Goal: Task Accomplishment & Management: Complete application form

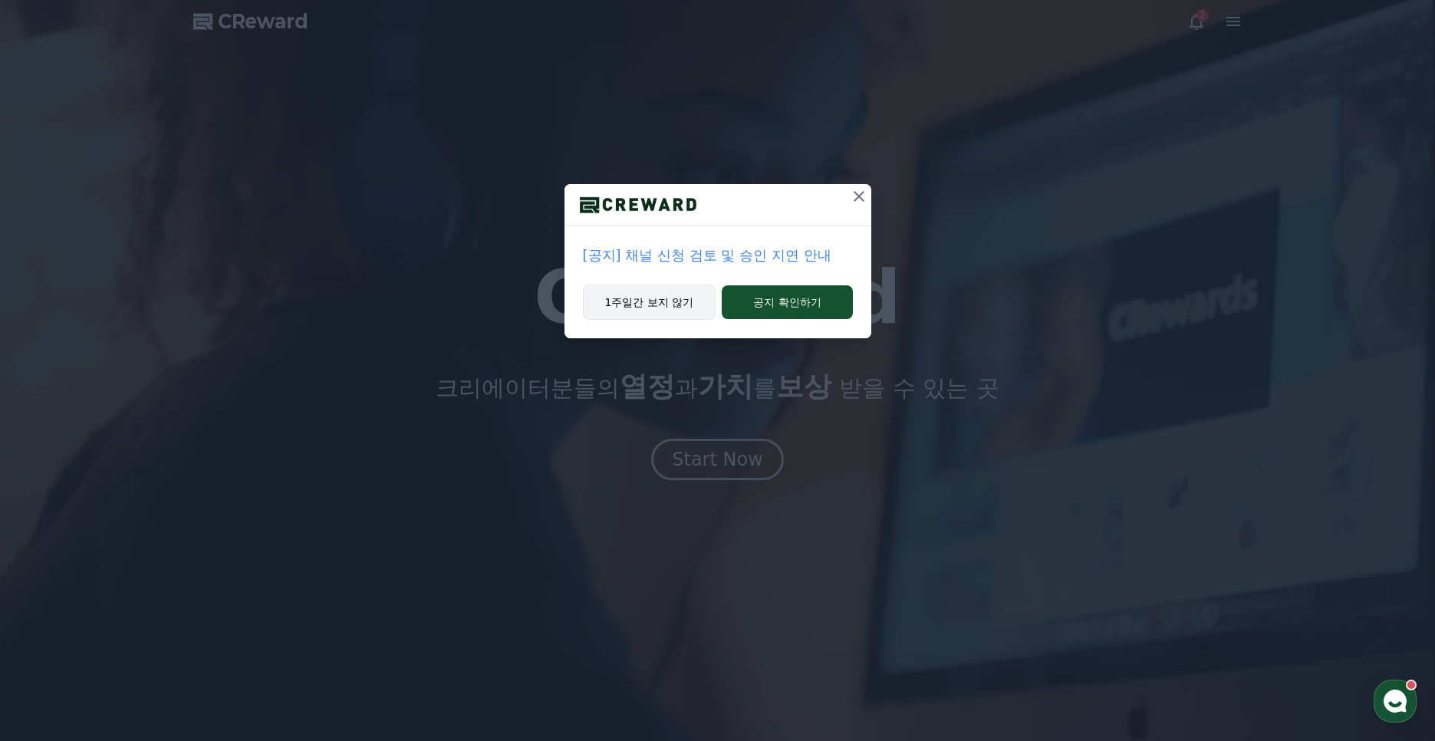
click at [671, 297] on button "1주일간 보지 않기" at bounding box center [649, 302] width 133 height 35
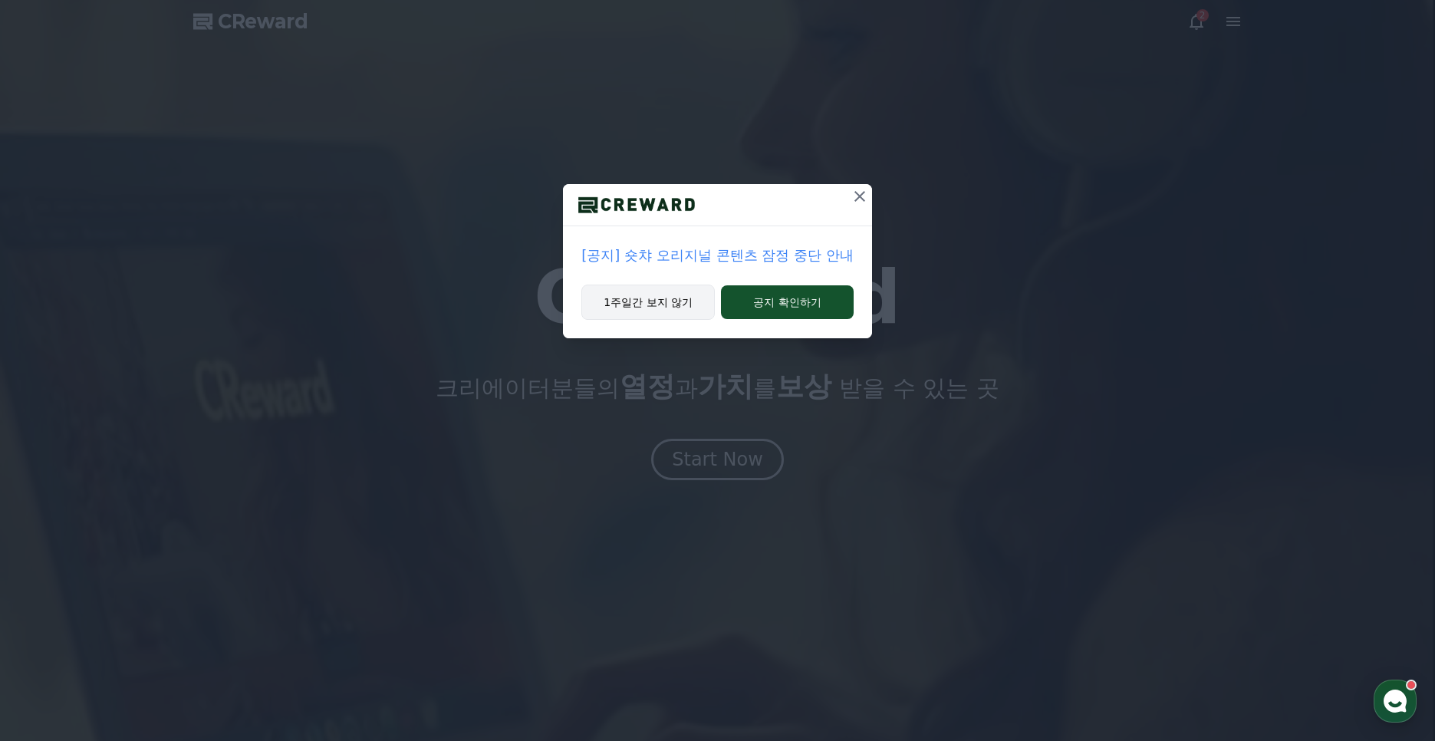
click at [675, 304] on button "1주일간 보지 않기" at bounding box center [648, 302] width 133 height 35
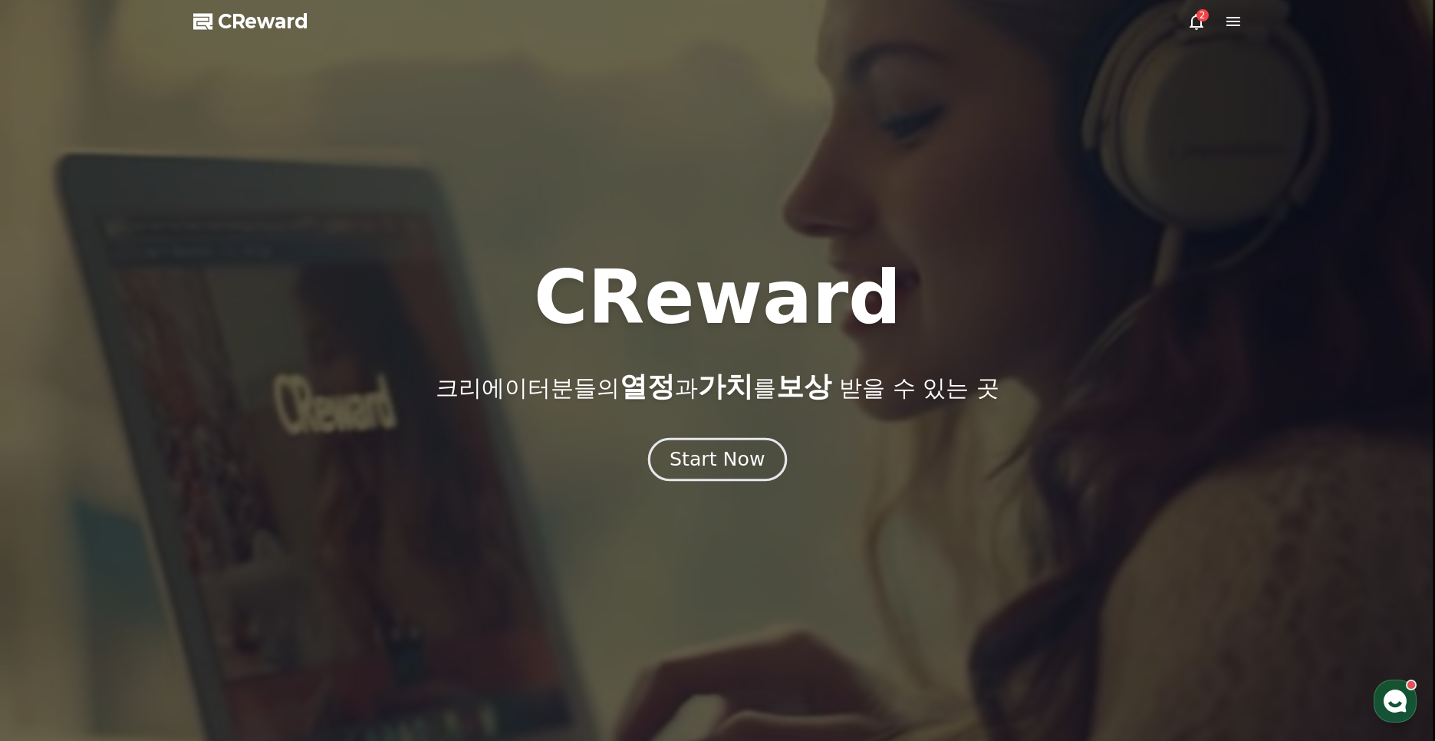
click at [702, 466] on div "Start Now" at bounding box center [717, 459] width 95 height 26
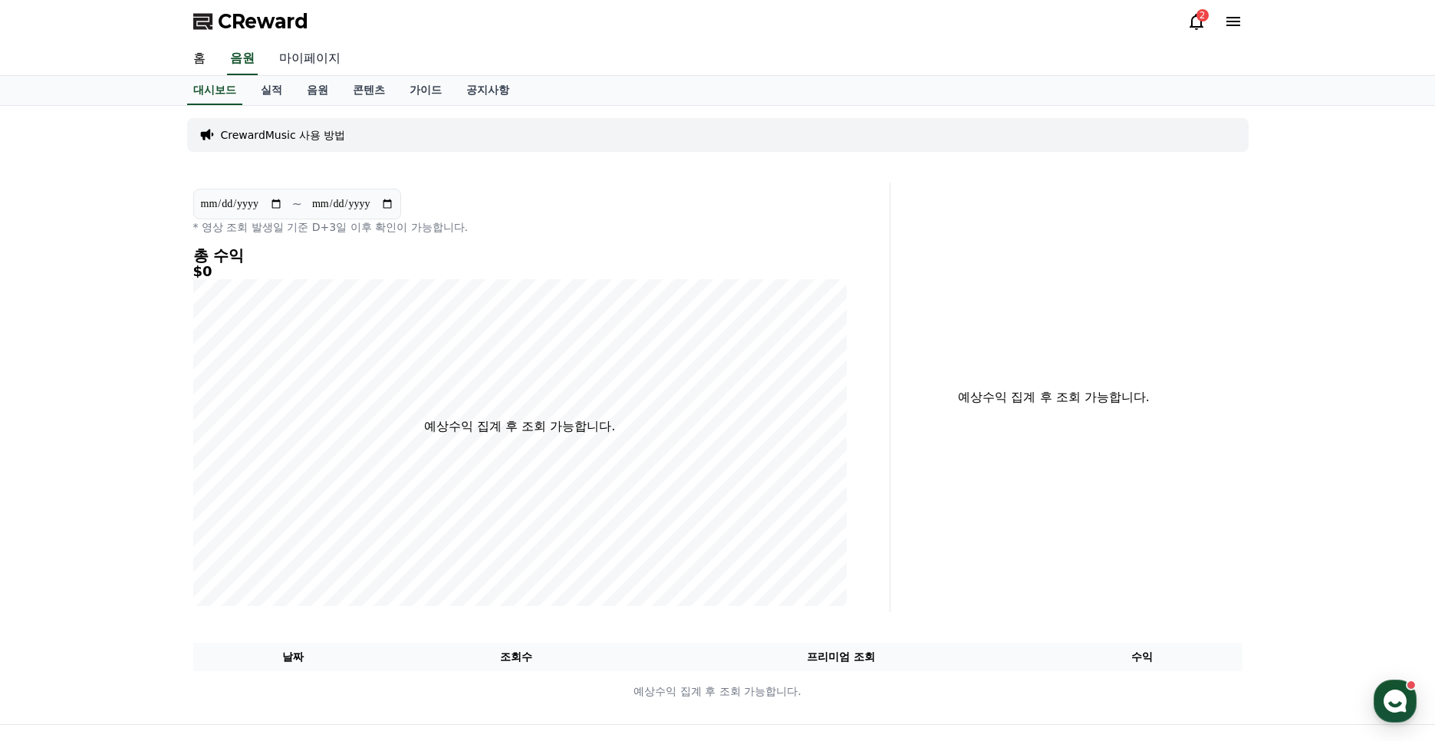
click at [328, 64] on link "마이페이지" at bounding box center [310, 59] width 86 height 32
select select "**********"
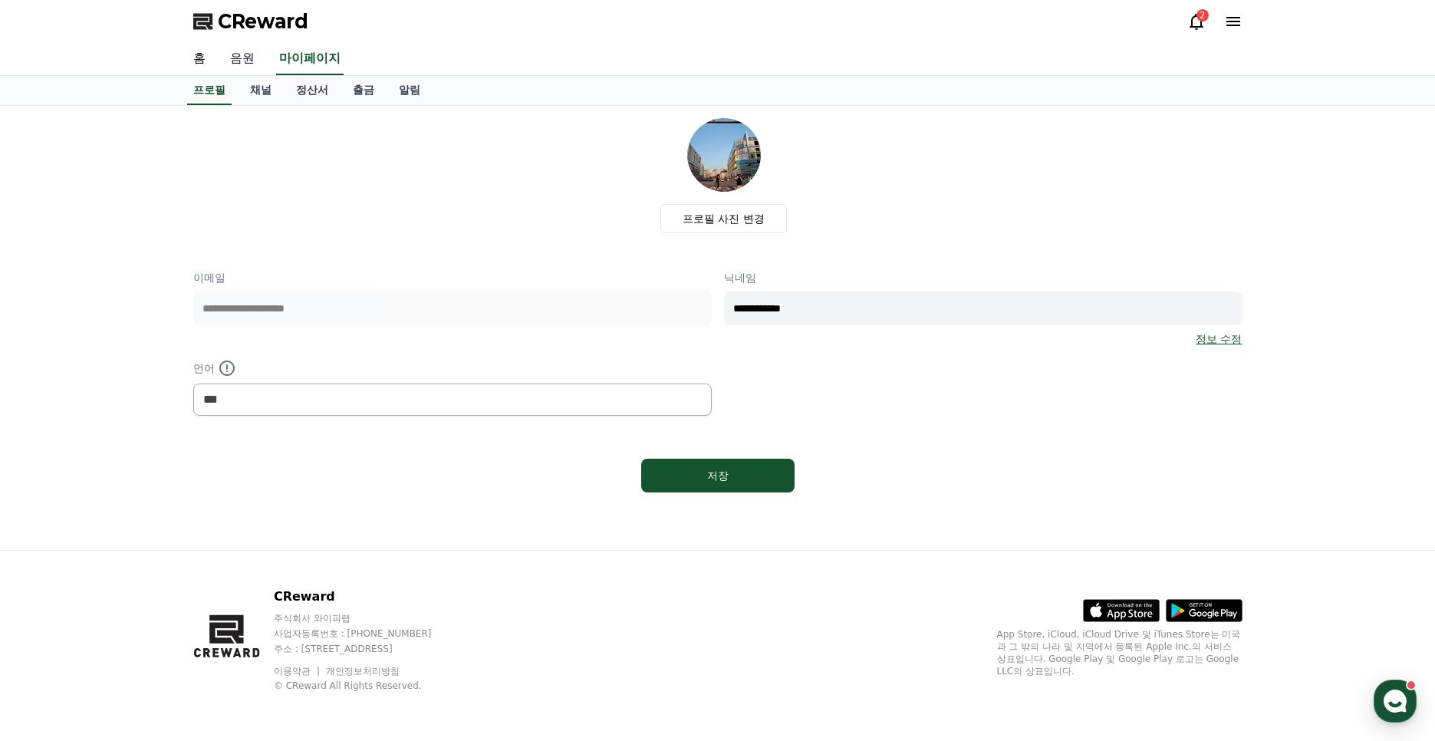
click at [245, 56] on link "음원" at bounding box center [242, 59] width 49 height 32
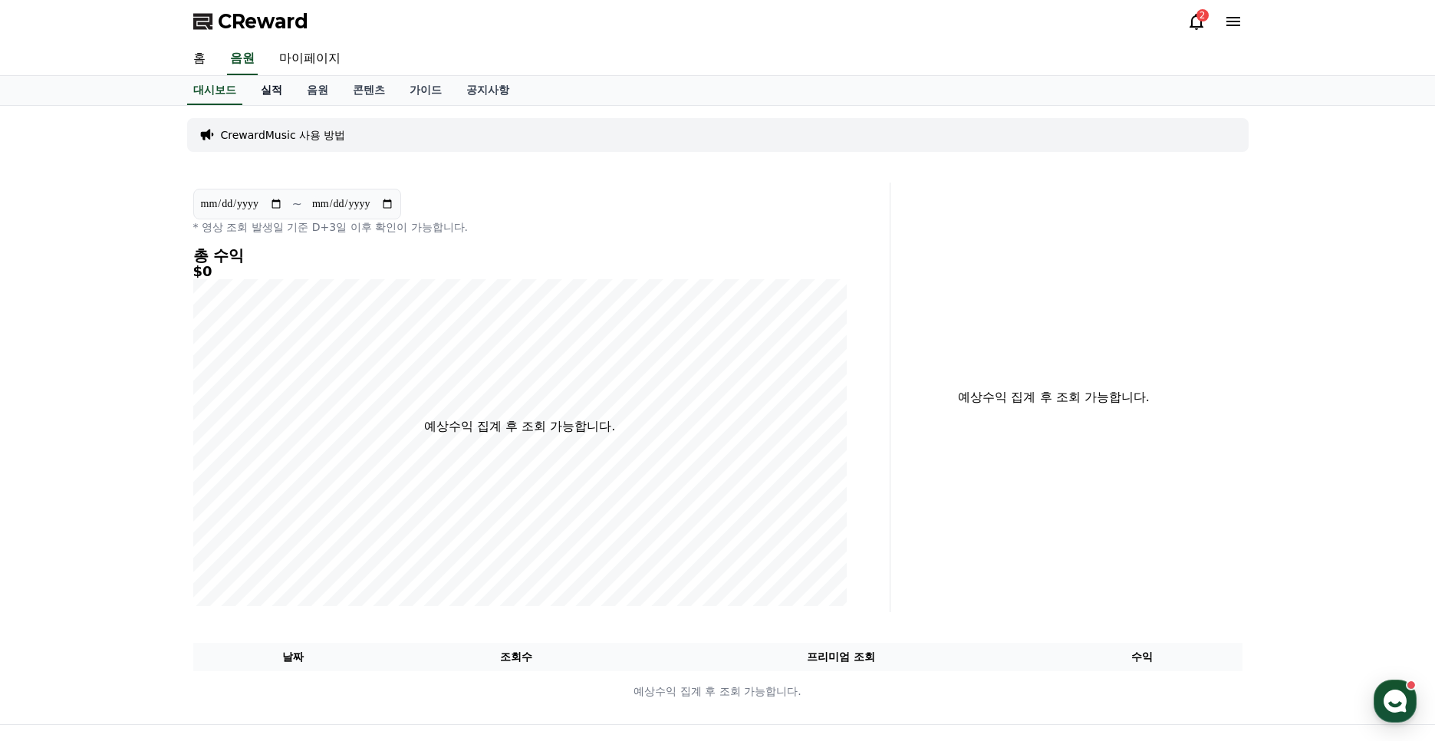
click at [265, 86] on link "실적" at bounding box center [272, 90] width 46 height 29
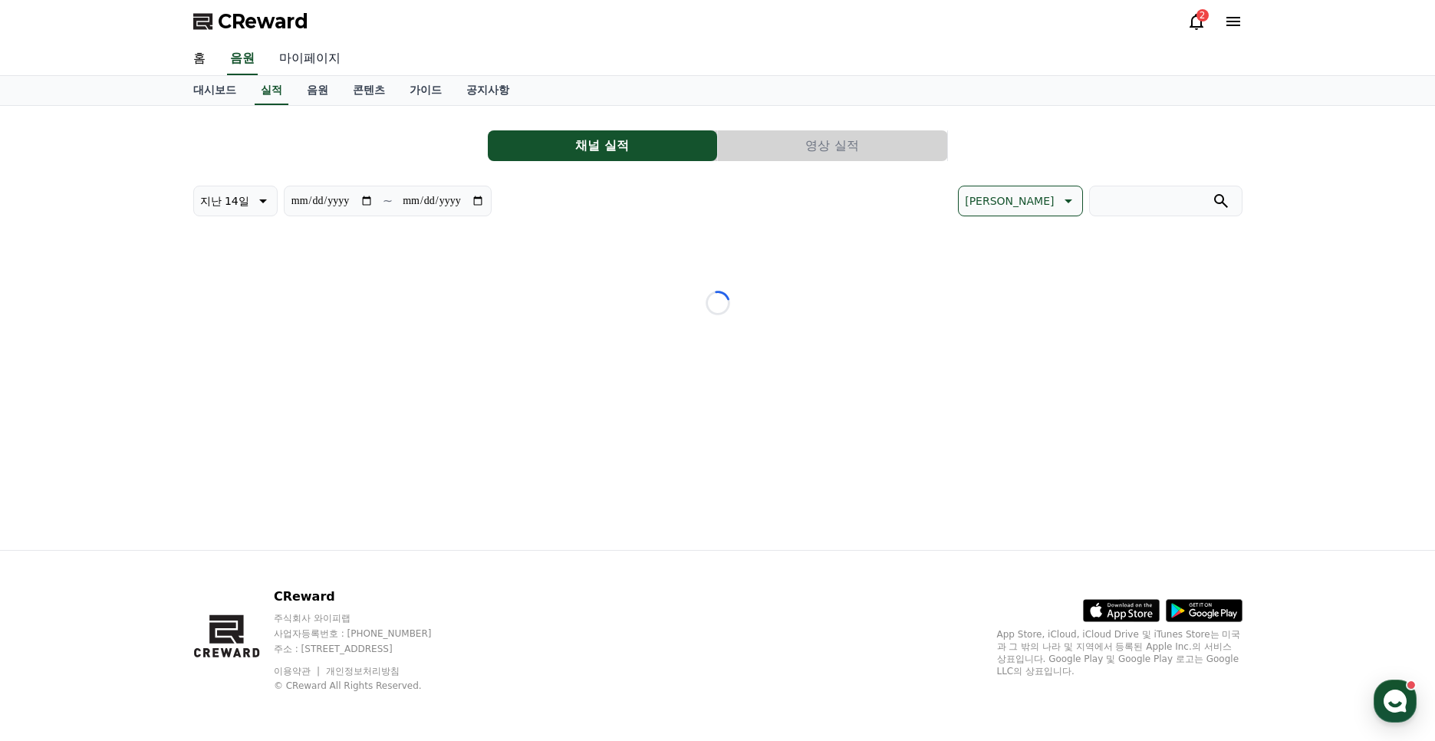
click at [293, 57] on link "마이페이지" at bounding box center [310, 59] width 86 height 32
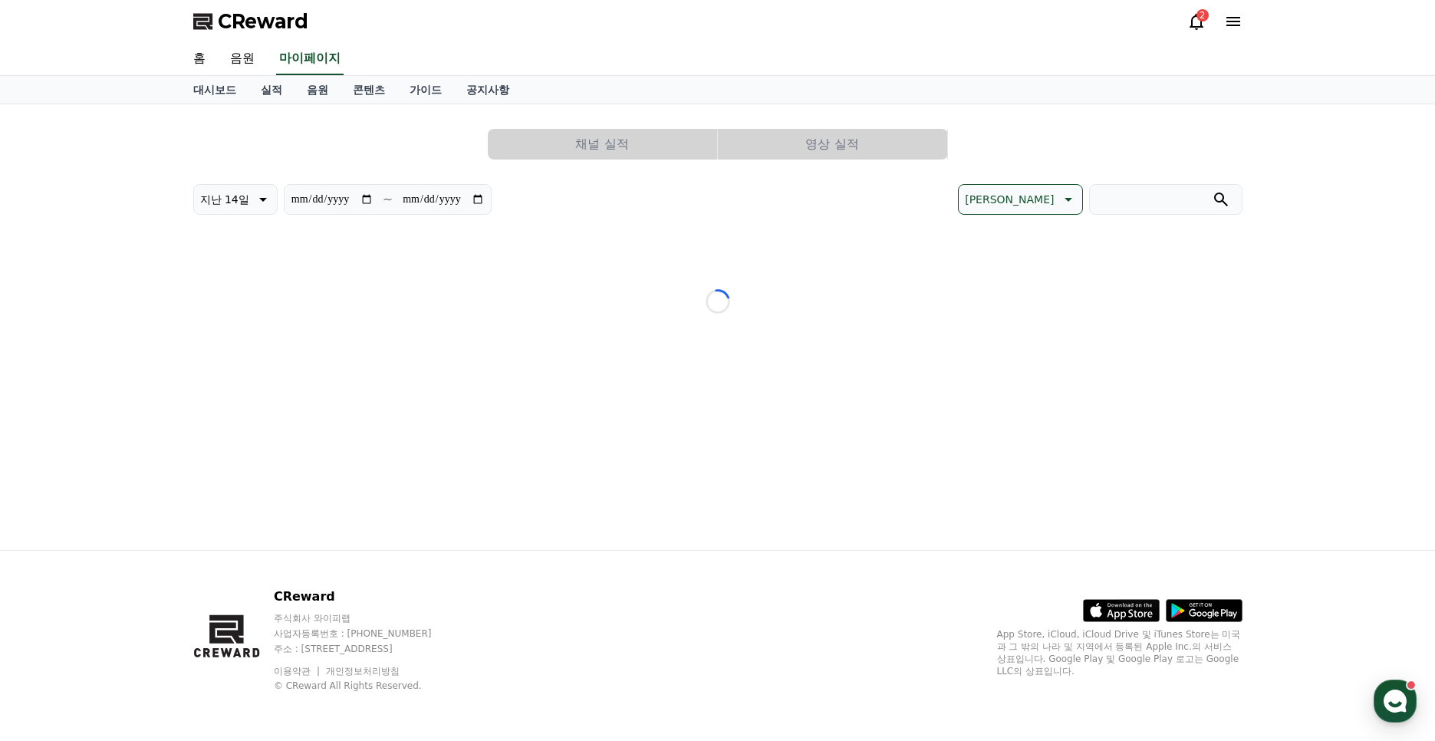
select select "**********"
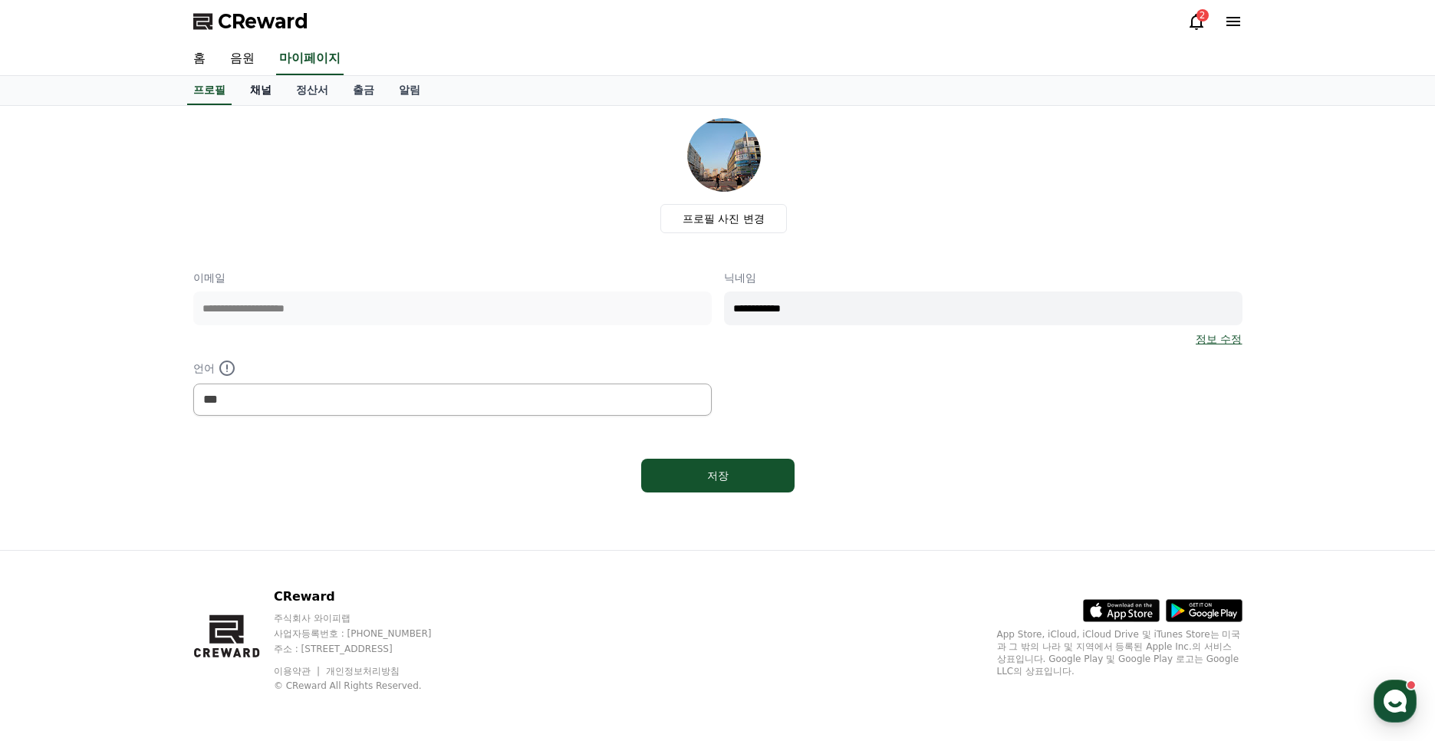
click at [262, 98] on link "채널" at bounding box center [261, 90] width 46 height 29
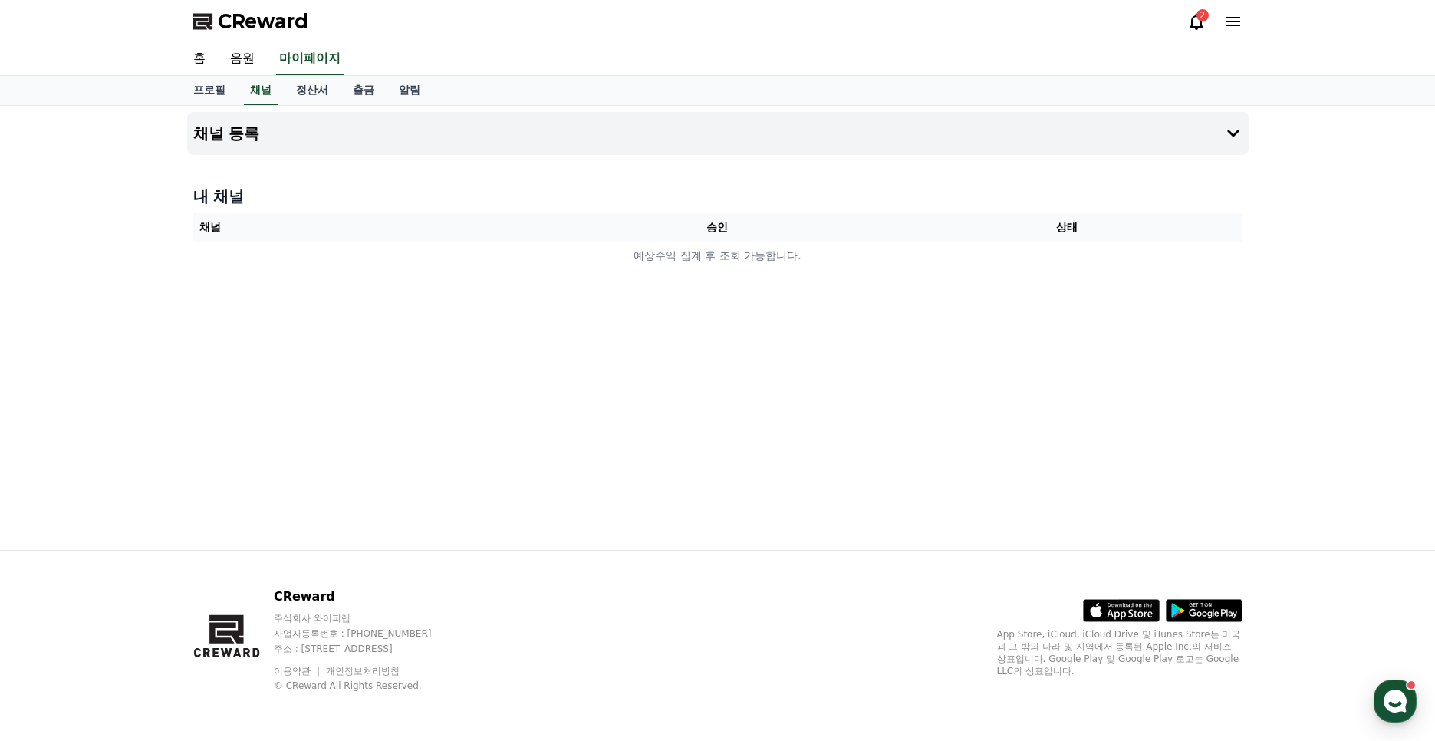
click at [686, 301] on div "채널 등록 내 채널 채널 승인 상태 예상수익 집계 후 조회 가능합니다." at bounding box center [718, 328] width 1074 height 444
click at [1185, 172] on div "채널 등록 내 채널 채널 승인 상태 예상수익 집계 후 조회 가능합니다." at bounding box center [718, 328] width 1074 height 444
click at [1175, 131] on button "채널 등록" at bounding box center [718, 133] width 1062 height 43
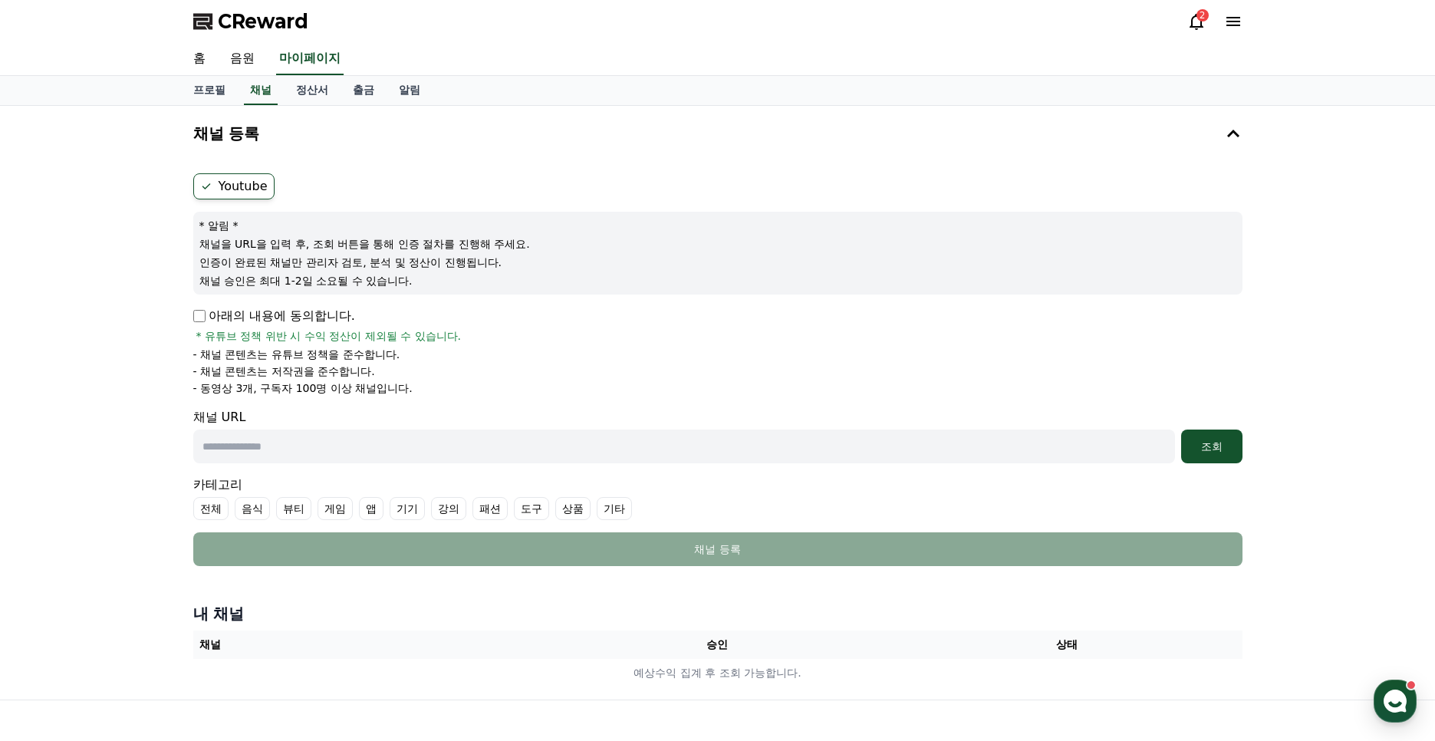
click at [275, 318] on p "아래의 내용에 동의합니다." at bounding box center [274, 316] width 162 height 18
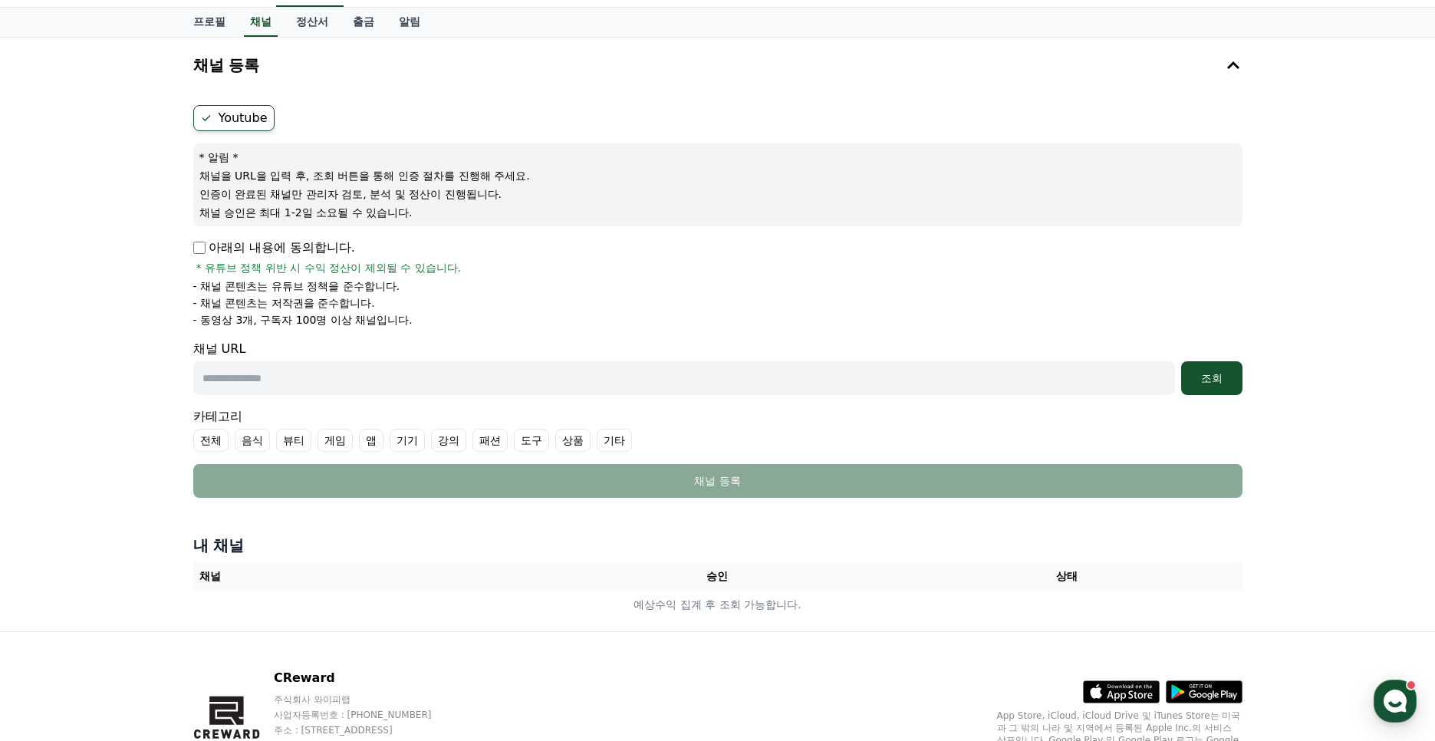
click at [303, 361] on input "text" at bounding box center [684, 378] width 982 height 34
click at [284, 381] on input "text" at bounding box center [684, 378] width 982 height 34
paste input "**********"
type input "**********"
click at [1244, 377] on div "**********" at bounding box center [718, 301] width 1062 height 405
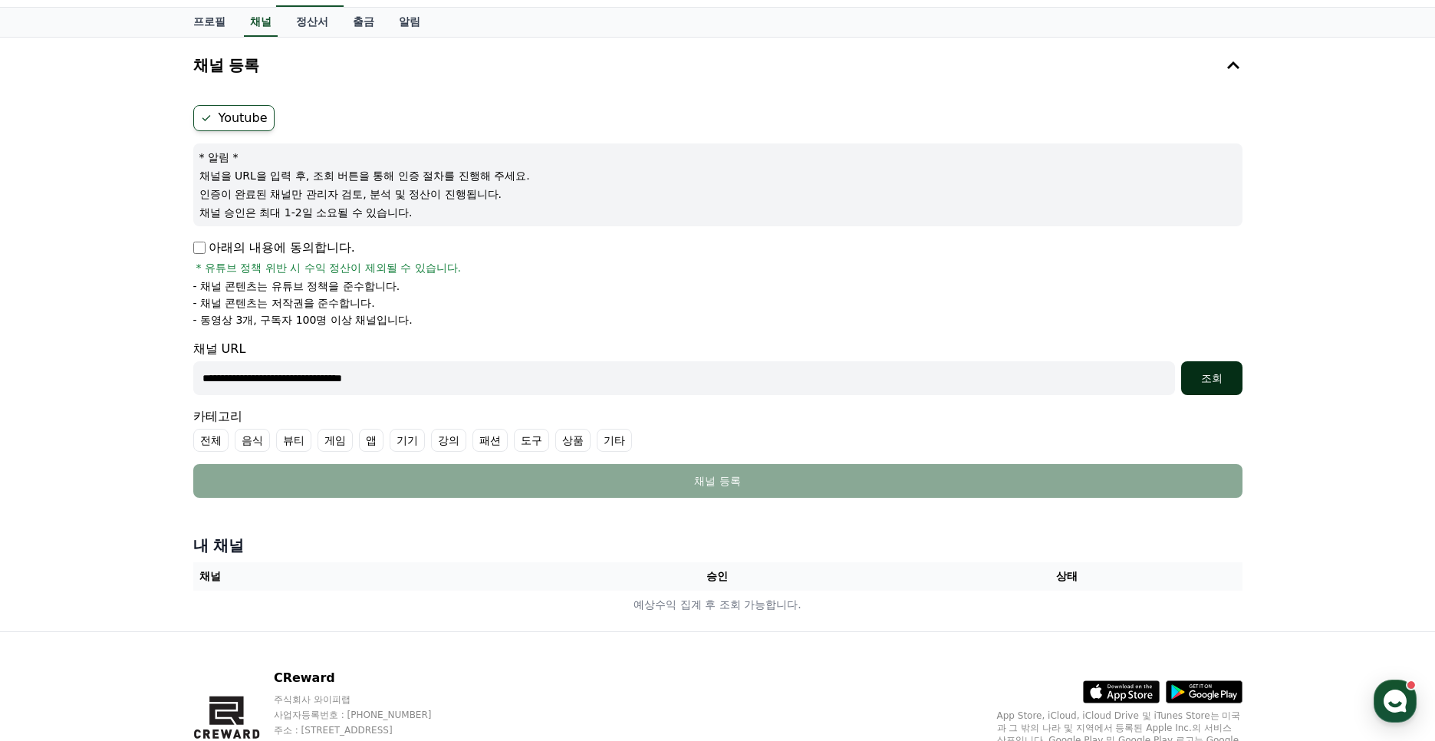
click at [1237, 378] on button "조회" at bounding box center [1211, 378] width 61 height 34
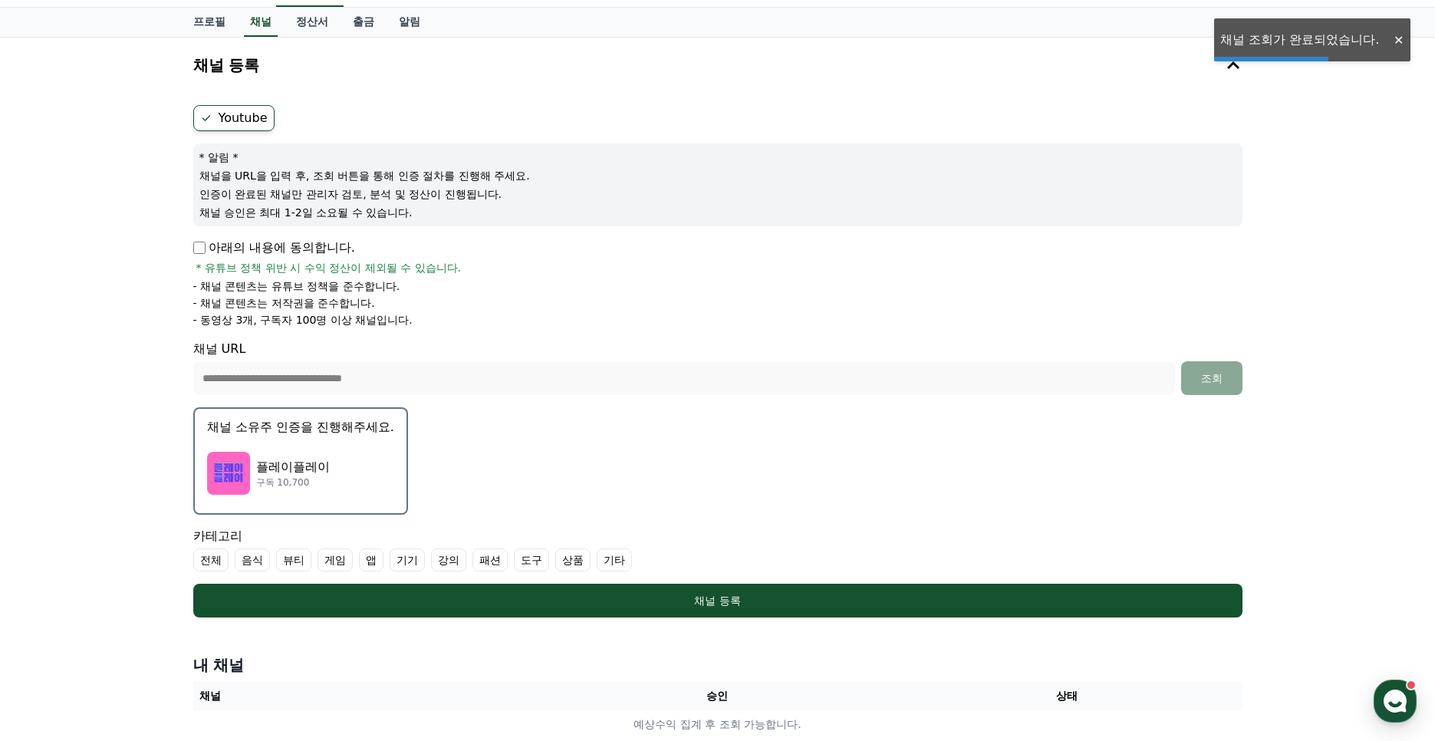
click at [344, 441] on button "채널 소유주 인증을 진행해주세요. 플레이플레이 구독 10,700" at bounding box center [300, 460] width 215 height 107
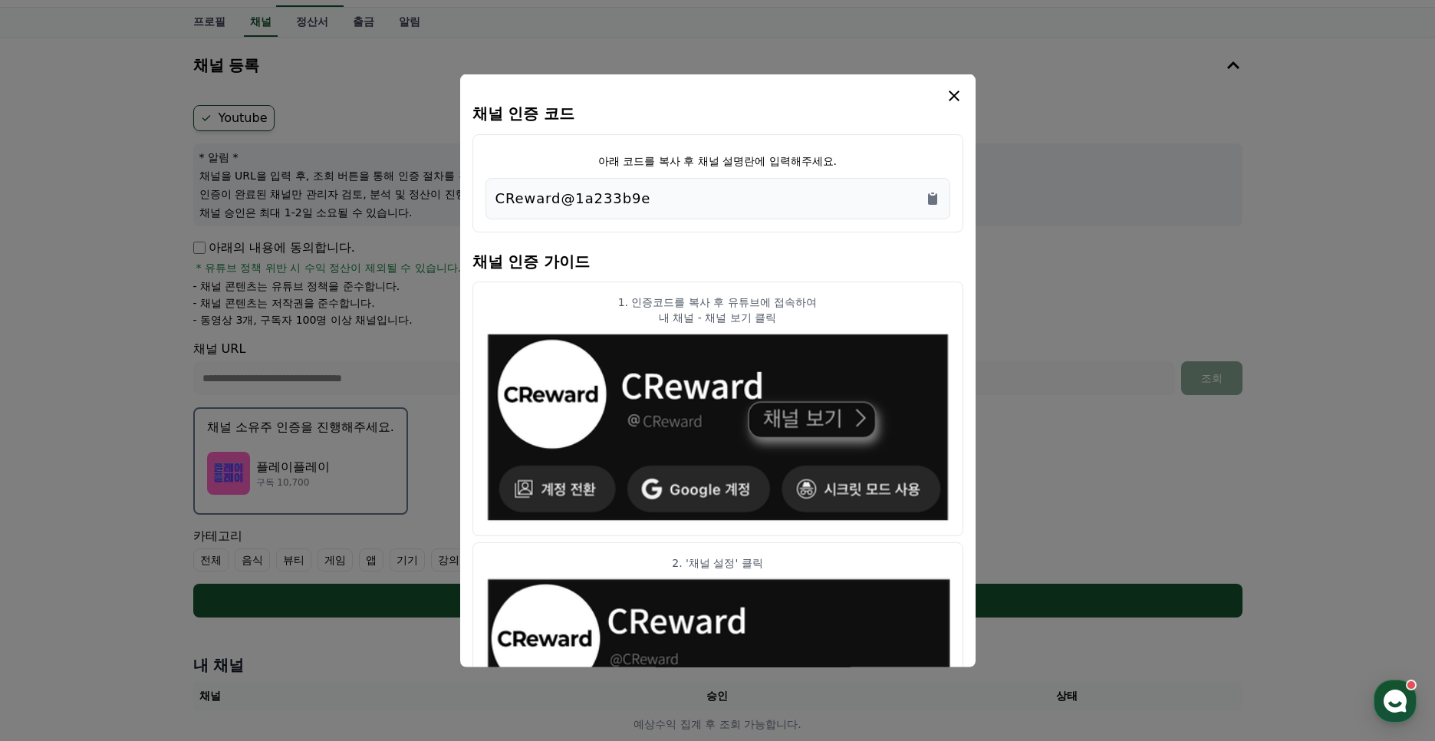
scroll to position [0, 0]
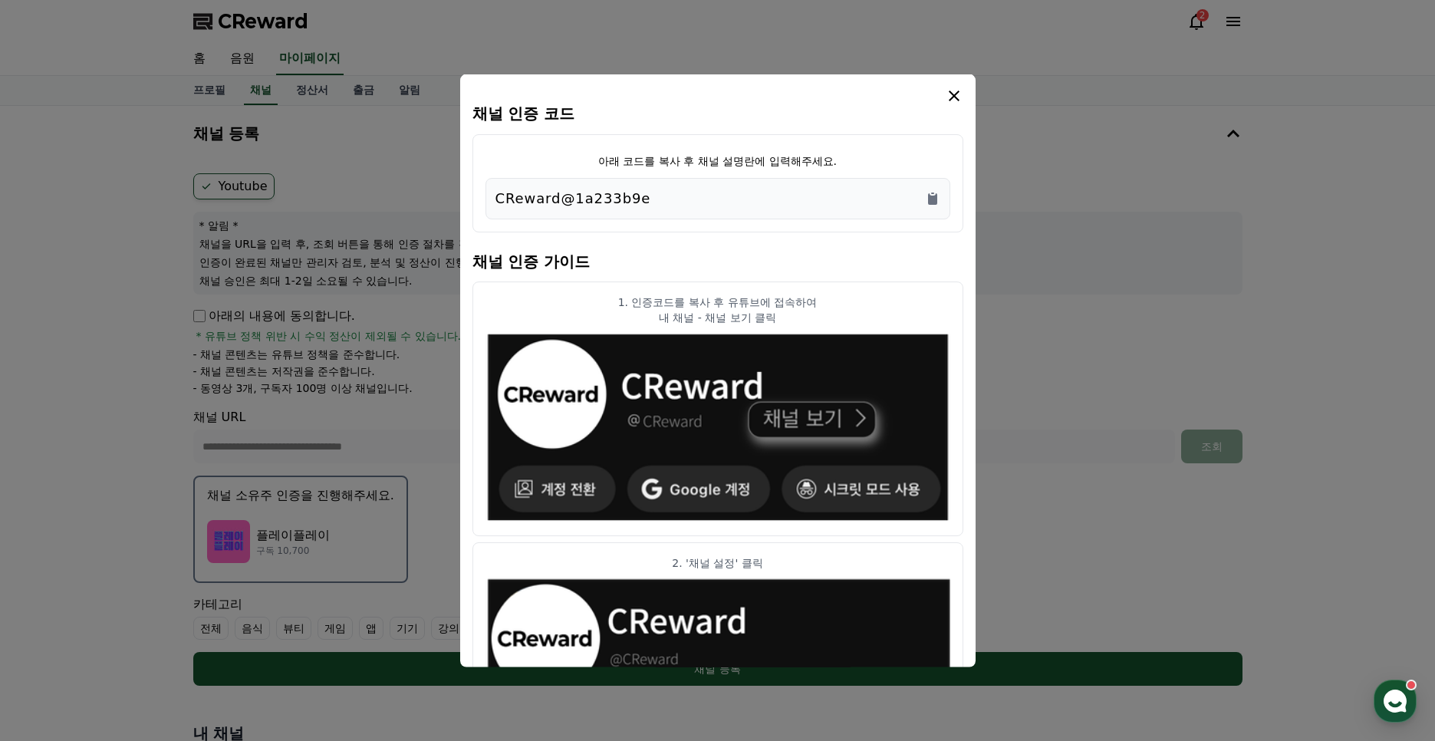
click at [641, 203] on div "CReward@1a233b9e" at bounding box center [718, 198] width 445 height 21
click at [925, 201] on icon "Copy to clipboard" at bounding box center [932, 198] width 15 height 15
click at [928, 200] on icon "Copy to clipboard" at bounding box center [932, 199] width 9 height 12
click at [953, 94] on icon "modal" at bounding box center [954, 96] width 11 height 11
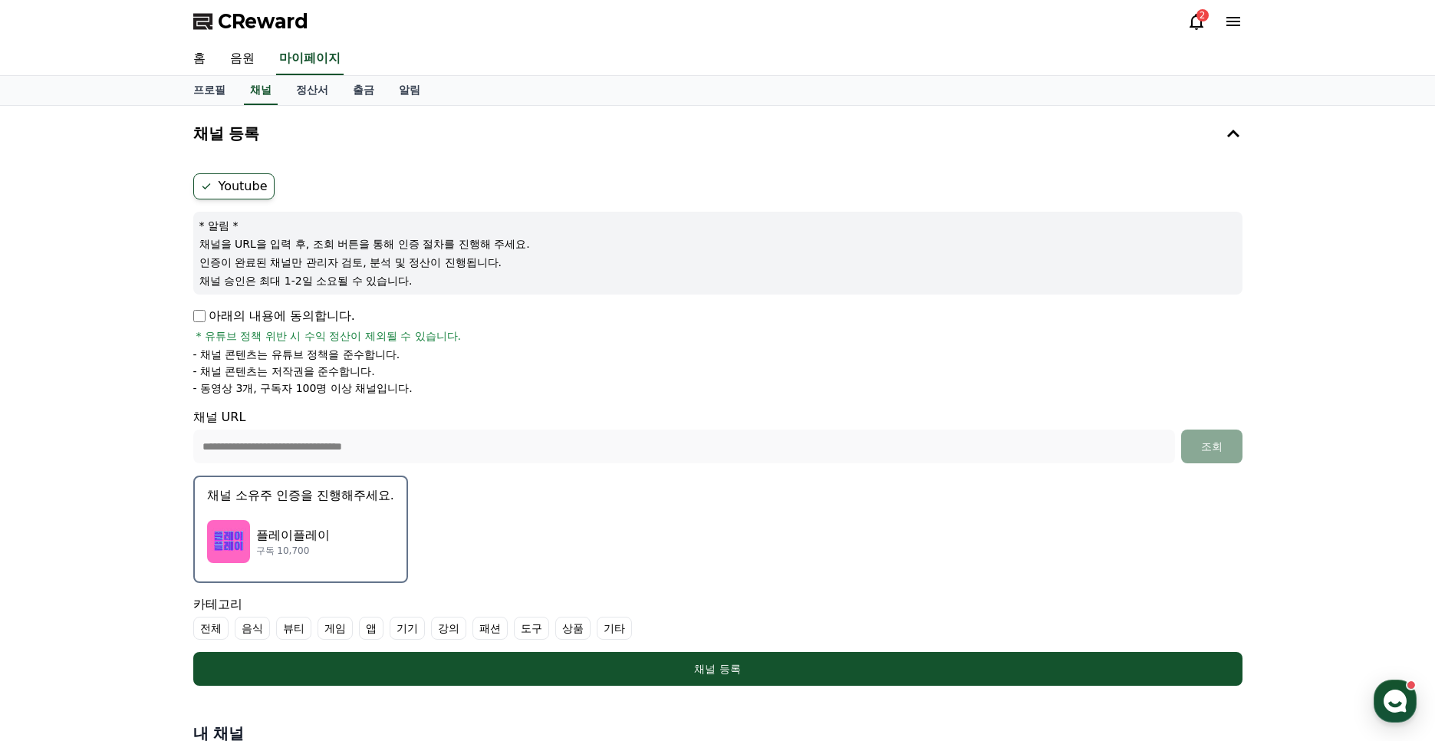
scroll to position [269, 0]
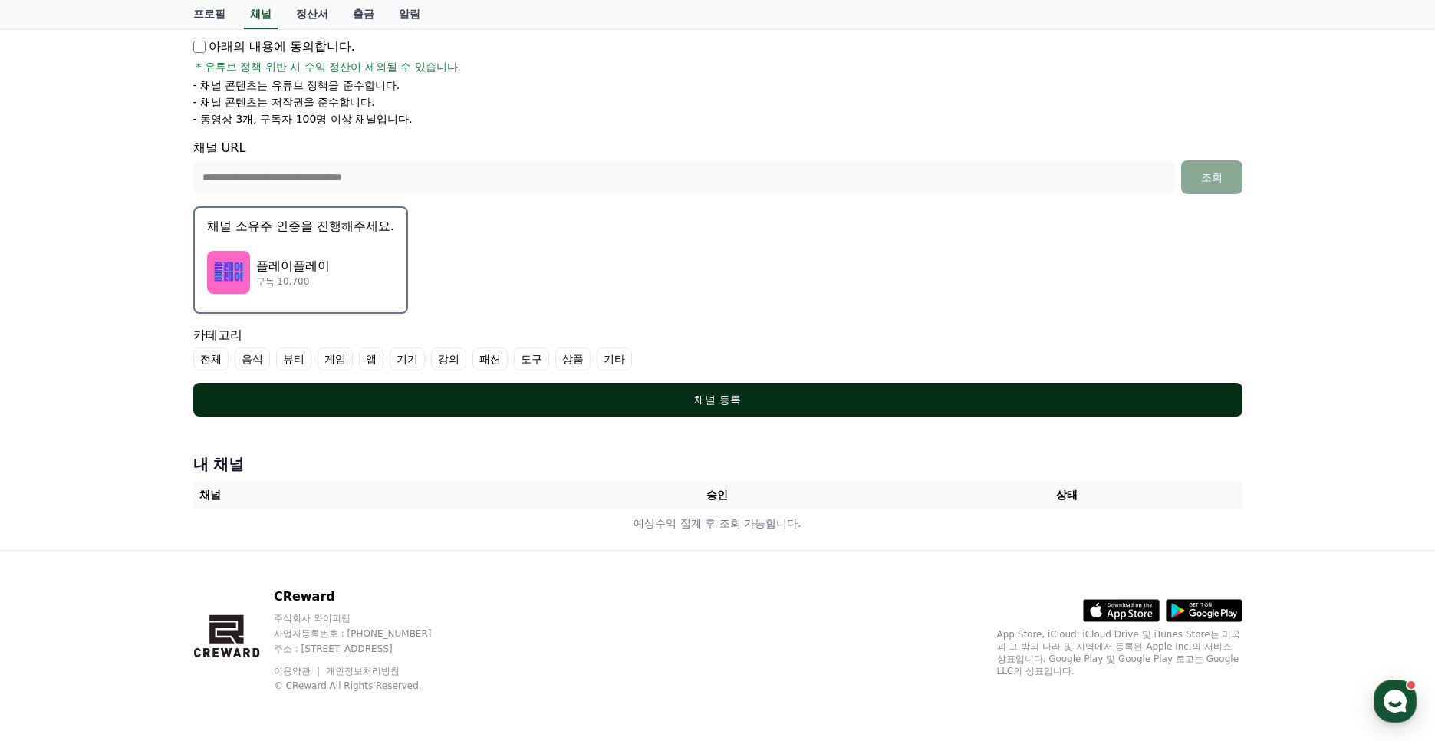
click at [789, 405] on div "채널 등록" at bounding box center [718, 399] width 988 height 15
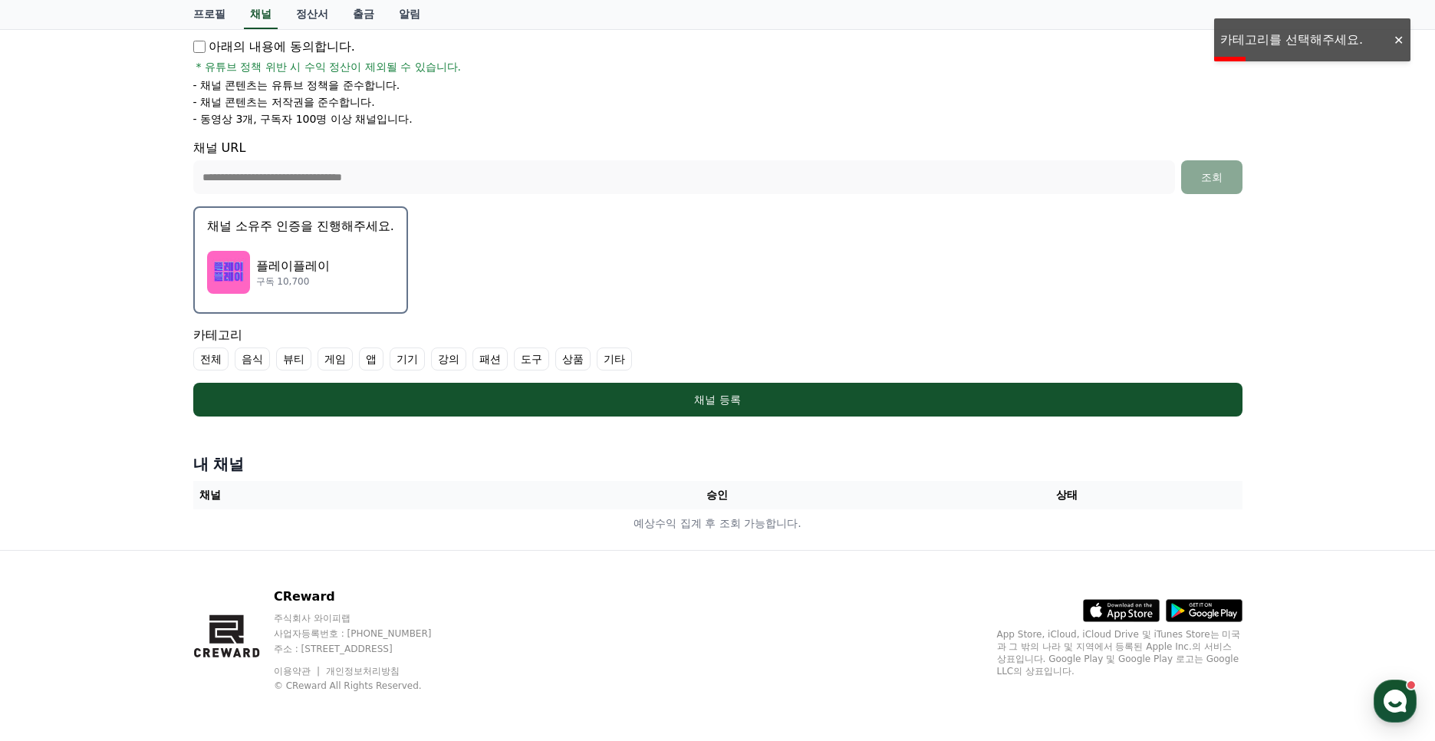
click at [597, 358] on label "기타" at bounding box center [614, 359] width 35 height 23
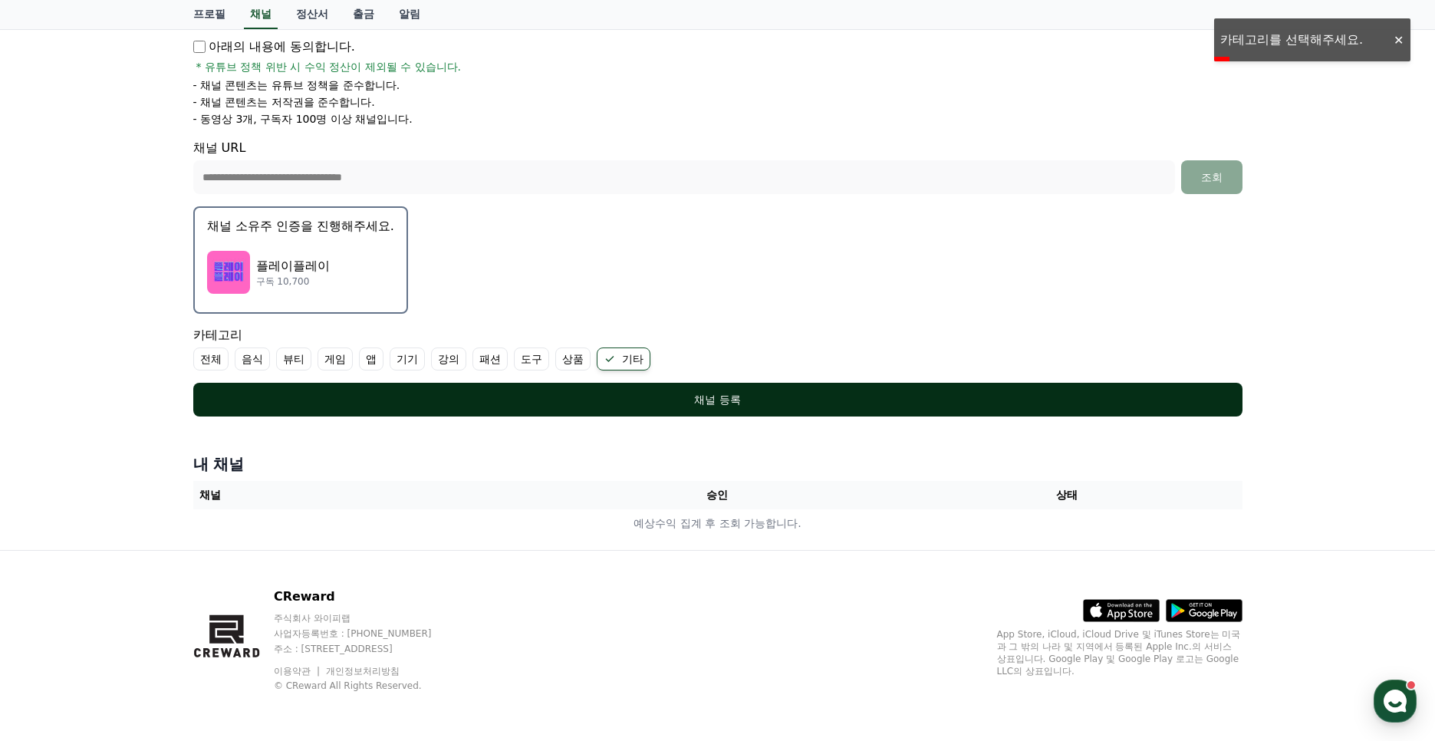
click at [575, 397] on div "채널 등록" at bounding box center [718, 399] width 988 height 15
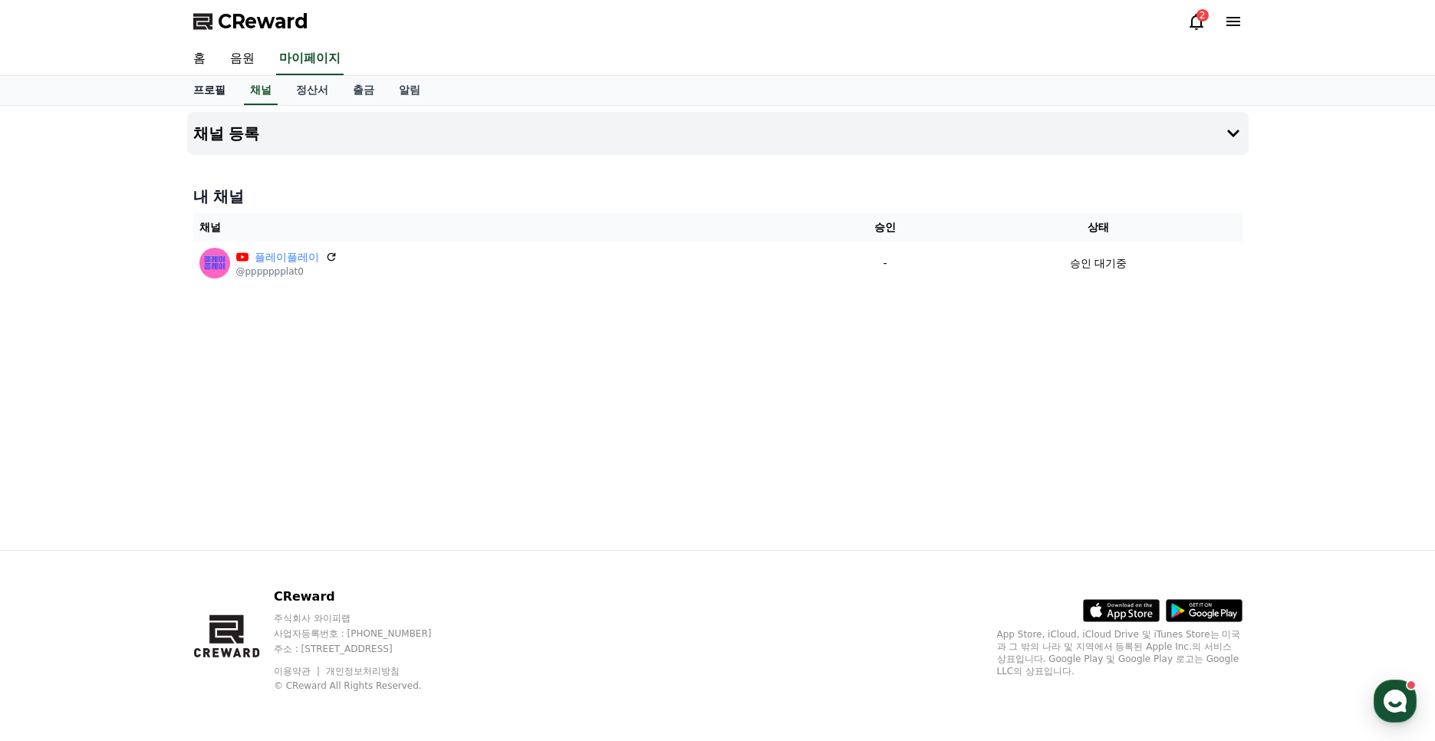
click at [213, 87] on link "프로필" at bounding box center [209, 90] width 57 height 29
select select "**********"
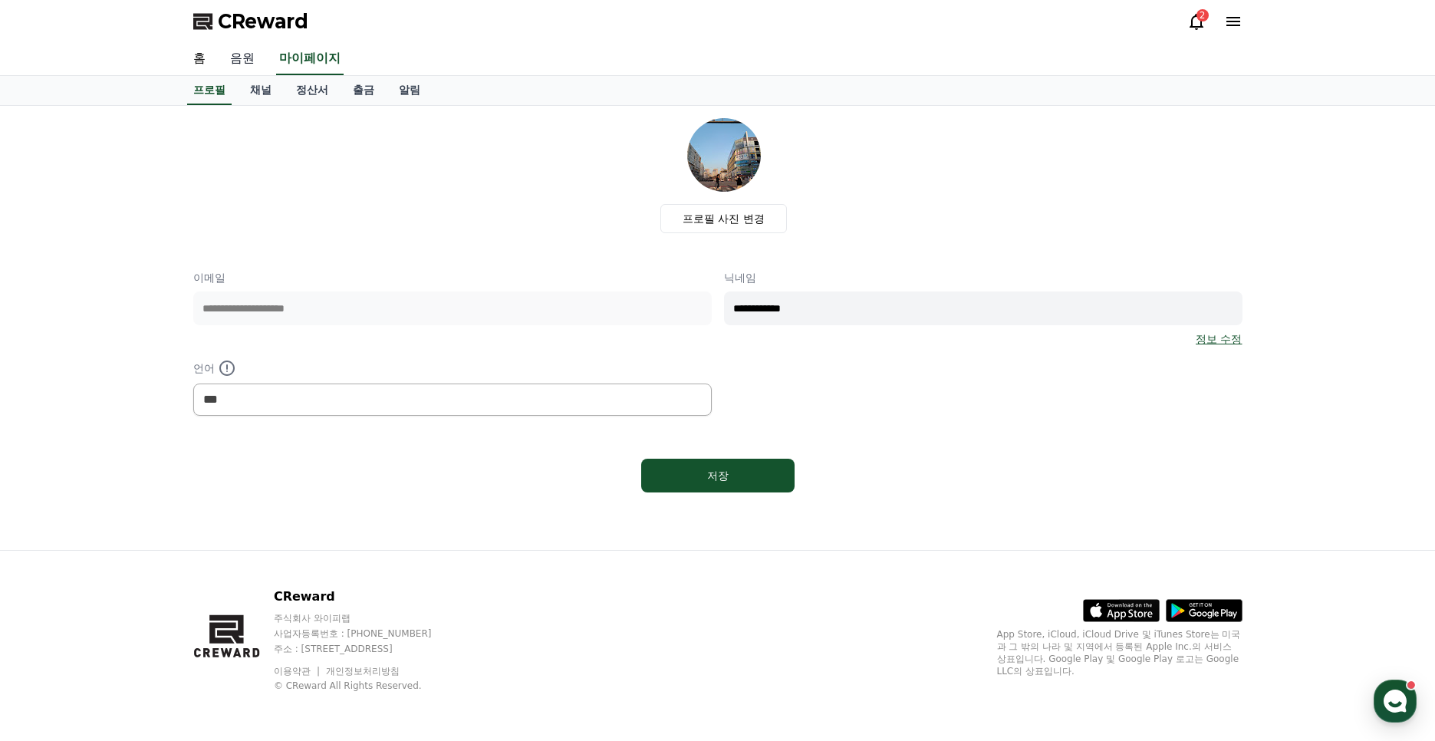
click at [250, 55] on link "음원" at bounding box center [242, 59] width 49 height 32
